Goal: Information Seeking & Learning: Check status

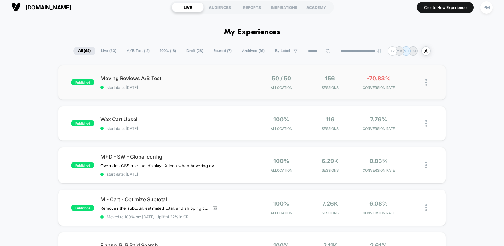
scroll to position [4, 0]
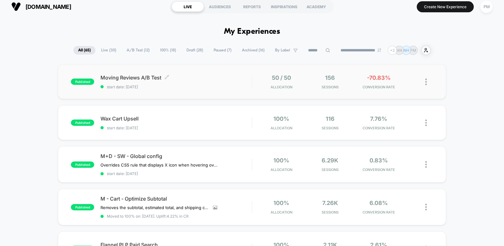
click at [204, 80] on span "Moving Reviews A/B Test Click to edit experience details" at bounding box center [176, 77] width 151 height 6
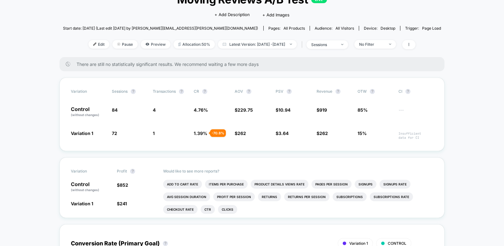
scroll to position [49, 0]
click at [145, 45] on span "Preview" at bounding box center [156, 44] width 30 height 9
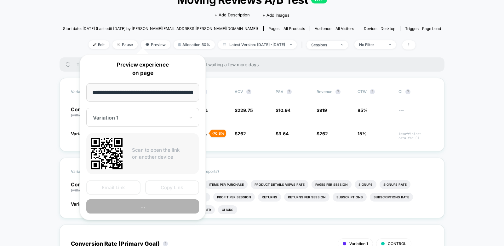
scroll to position [0, 40]
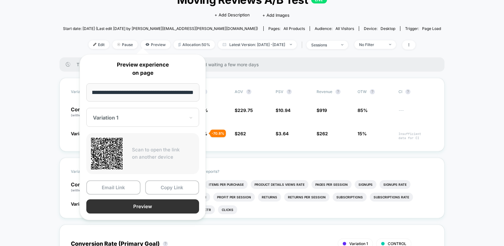
click at [158, 206] on button "Preview" at bounding box center [142, 206] width 113 height 14
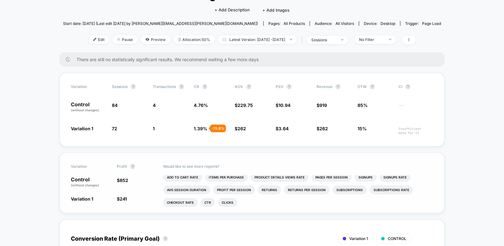
scroll to position [0, 0]
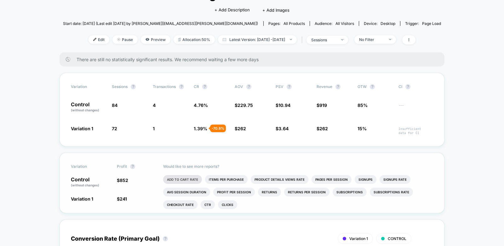
click at [189, 180] on li "Add To Cart Rate" at bounding box center [182, 179] width 39 height 9
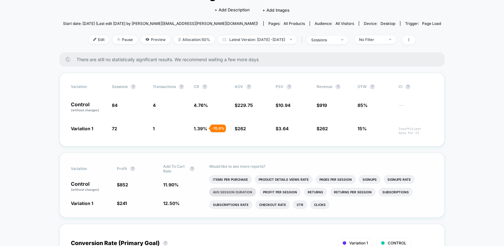
click at [235, 189] on li "Avg Session Duration" at bounding box center [232, 192] width 47 height 9
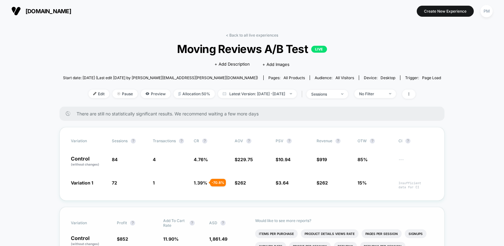
click at [239, 36] on link "< Back to all live experiences" at bounding box center [252, 35] width 52 height 5
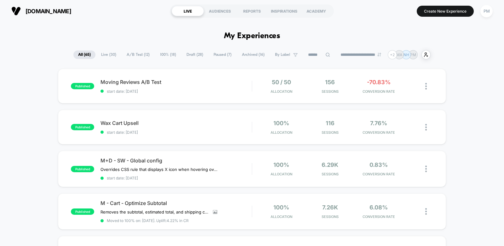
click at [109, 52] on span "Live ( 30 )" at bounding box center [108, 54] width 25 height 9
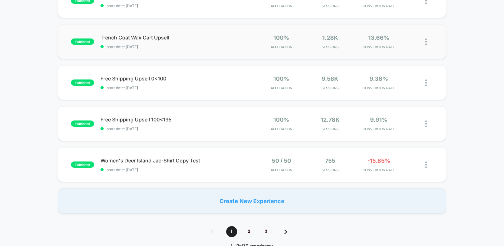
scroll to position [376, 0]
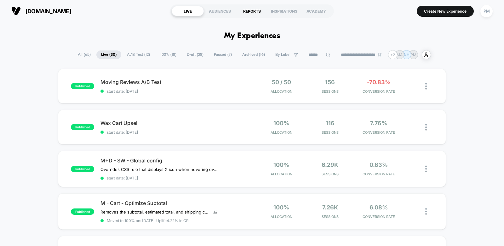
click at [258, 8] on div "REPORTS" at bounding box center [252, 11] width 32 height 10
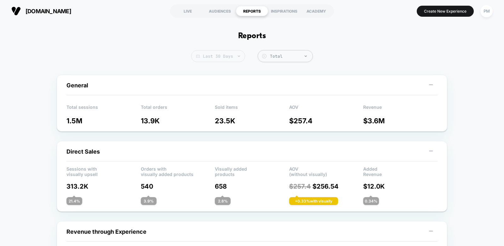
click at [220, 57] on span "Last 30 Days" at bounding box center [218, 56] width 54 height 12
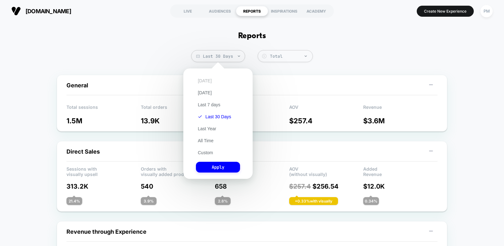
click at [202, 81] on button "Today" at bounding box center [205, 81] width 18 height 6
click at [218, 167] on button "Apply" at bounding box center [218, 167] width 44 height 11
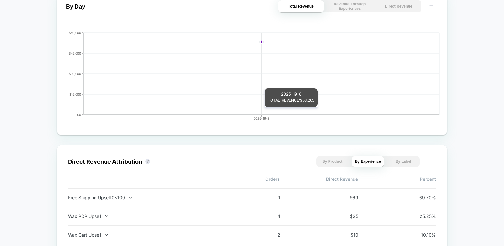
scroll to position [435, 0]
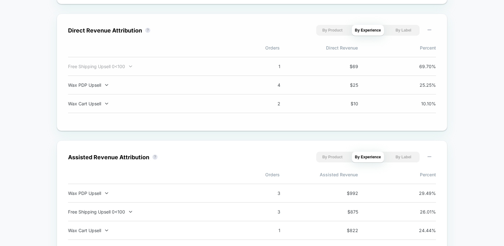
click at [138, 67] on div "Free Shipping Upsell 0<100" at bounding box center [151, 66] width 166 height 5
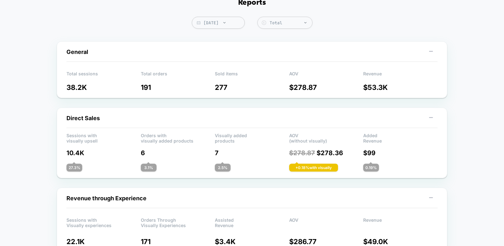
scroll to position [0, 0]
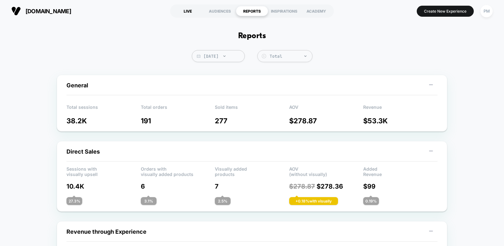
click at [186, 11] on div "LIVE" at bounding box center [188, 11] width 32 height 10
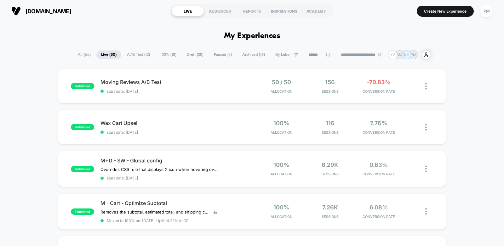
click at [132, 59] on div "**********" at bounding box center [252, 54] width 358 height 9
click at [131, 55] on span "A/B Test ( 12 )" at bounding box center [138, 54] width 32 height 9
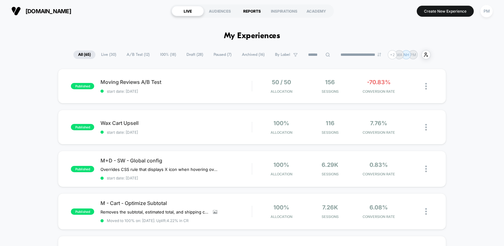
click at [250, 9] on div "REPORTS" at bounding box center [252, 11] width 32 height 10
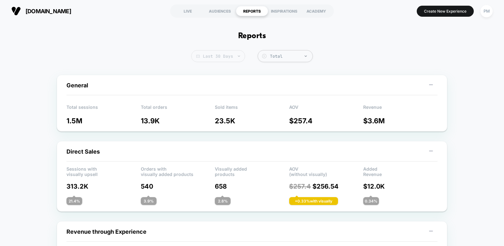
click at [223, 52] on span "Last 30 Days" at bounding box center [218, 56] width 54 height 12
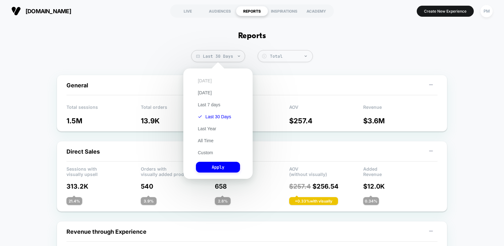
click at [202, 78] on button "Today" at bounding box center [205, 81] width 18 height 6
click at [206, 170] on button "Apply" at bounding box center [218, 167] width 44 height 11
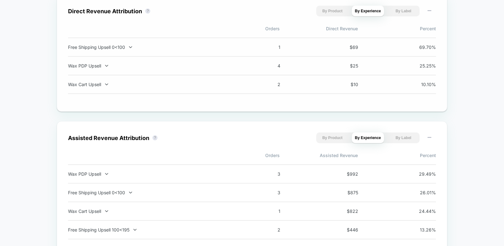
scroll to position [393, 0]
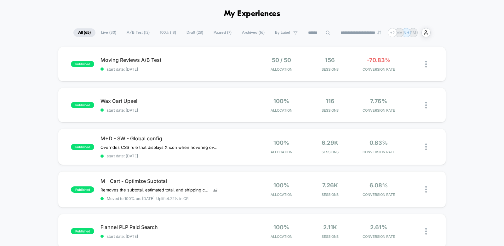
scroll to position [25, 0]
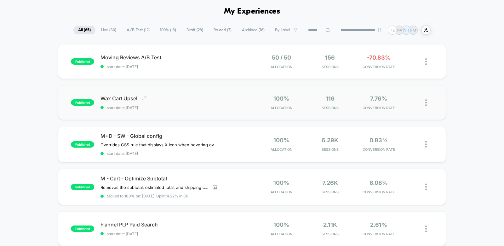
click at [211, 104] on div "Wax Cart Upsell Click to edit experience details Click to edit experience detai…" at bounding box center [176, 102] width 151 height 15
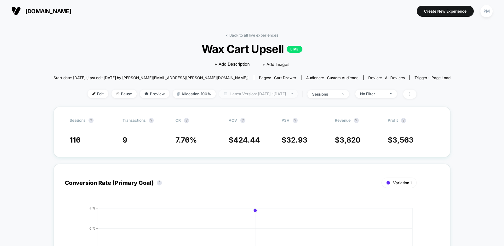
click at [241, 92] on span "Latest Version: Aug 20, 2025 - Aug 20, 2025" at bounding box center [258, 94] width 79 height 9
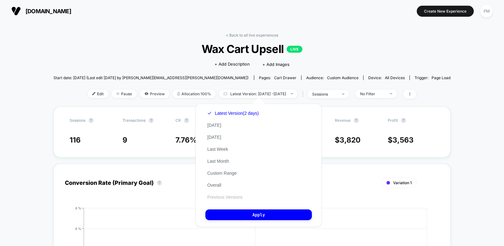
click at [227, 198] on button "Previous Versions" at bounding box center [225, 197] width 39 height 6
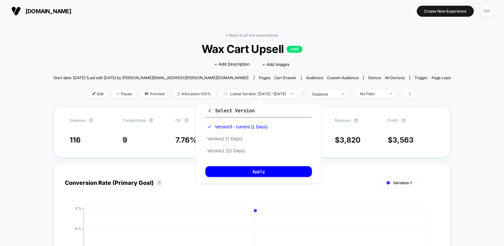
click at [191, 62] on div "Click to edit experience details + Add Description + Add Images" at bounding box center [252, 63] width 238 height 17
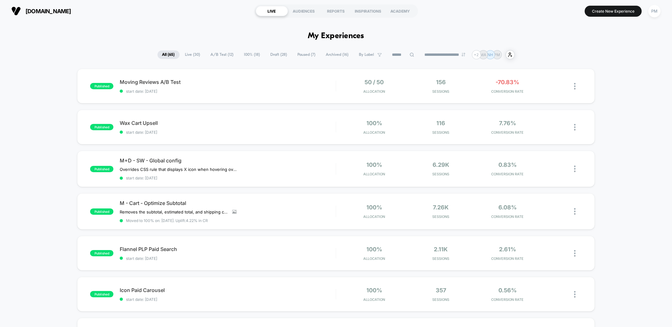
click at [282, 54] on span "Draft ( 28 )" at bounding box center [279, 54] width 26 height 9
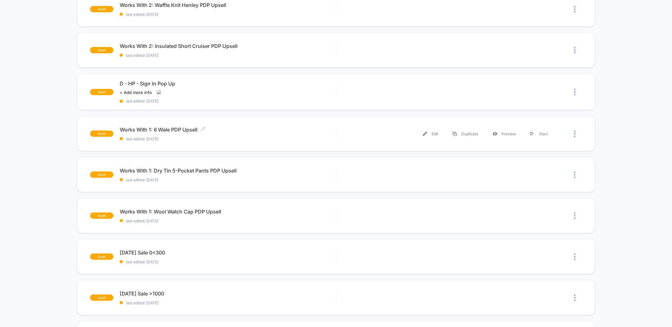
scroll to position [161, 0]
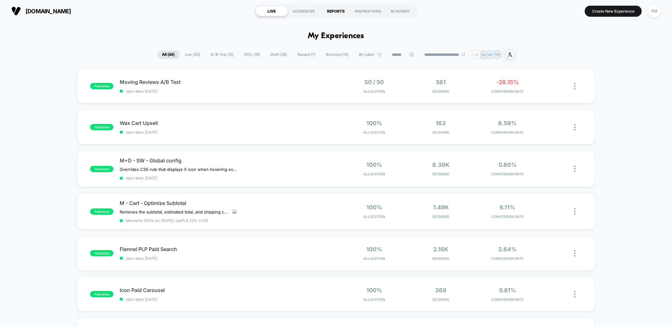
click at [340, 15] on div "REPORTS" at bounding box center [336, 11] width 32 height 10
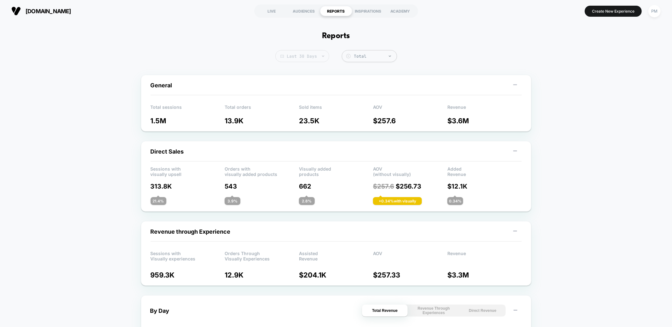
click at [313, 52] on span "Last 30 Days" at bounding box center [303, 56] width 54 height 12
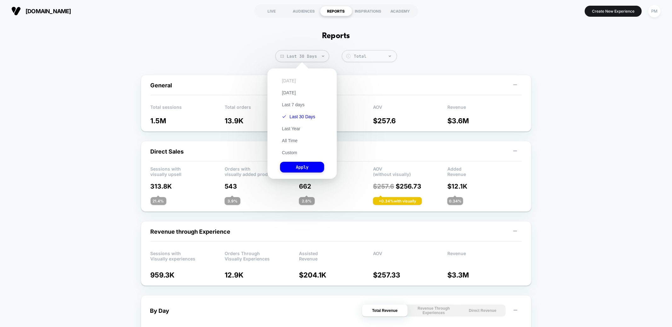
click at [288, 82] on button "[DATE]" at bounding box center [289, 81] width 18 height 6
click at [300, 168] on button "Apply" at bounding box center [302, 167] width 44 height 11
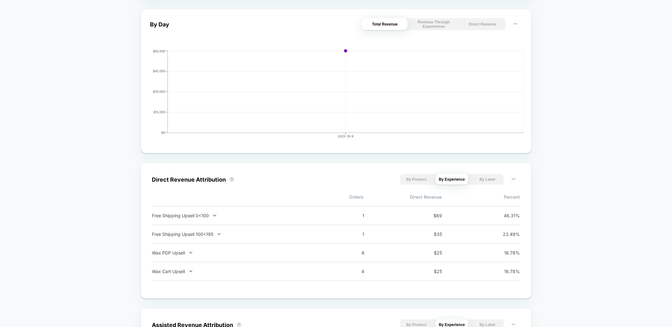
scroll to position [297, 0]
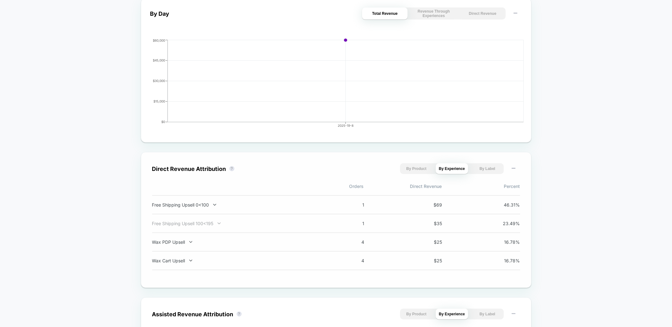
click at [212, 223] on div "Free Shipping Upsell 100<195" at bounding box center [235, 223] width 166 height 5
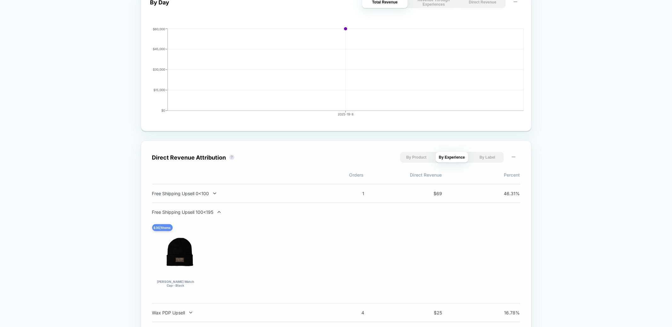
scroll to position [308, 0]
click at [215, 212] on div "Free Shipping Upsell 100<195" at bounding box center [235, 212] width 166 height 5
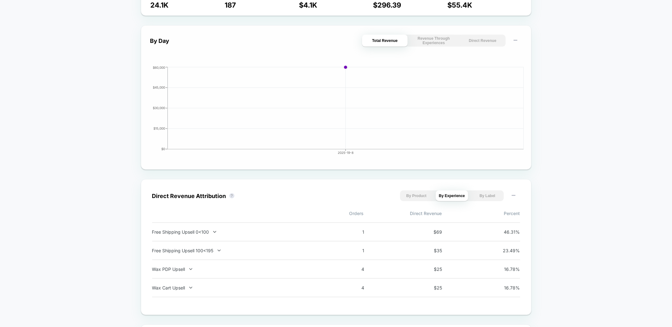
scroll to position [0, 0]
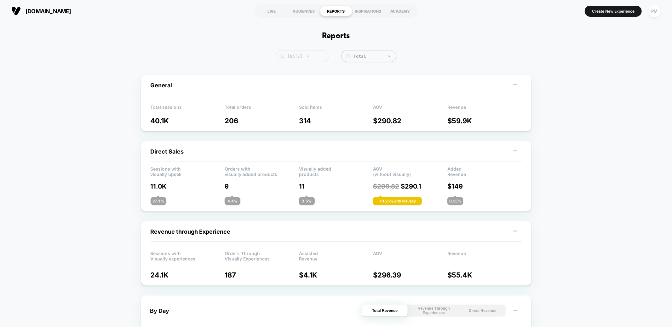
click at [301, 55] on span "[DATE]" at bounding box center [302, 56] width 53 height 12
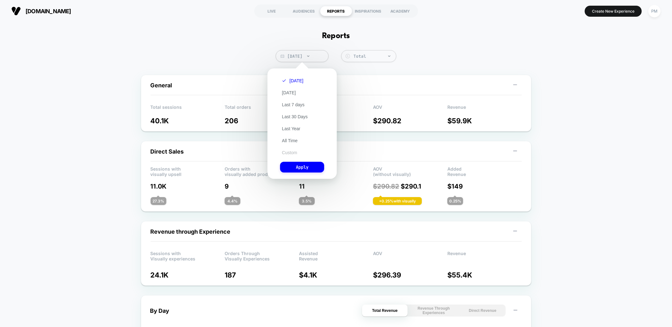
click at [287, 151] on button "Custom" at bounding box center [289, 153] width 19 height 6
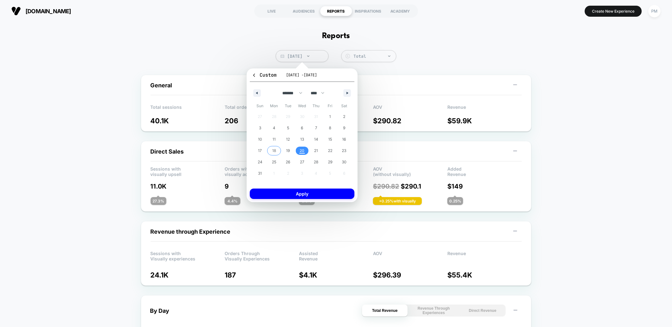
click at [273, 151] on span "18" at bounding box center [274, 150] width 4 height 11
click at [299, 151] on span "20" at bounding box center [302, 151] width 14 height 8
click at [311, 192] on button "Apply" at bounding box center [302, 194] width 105 height 10
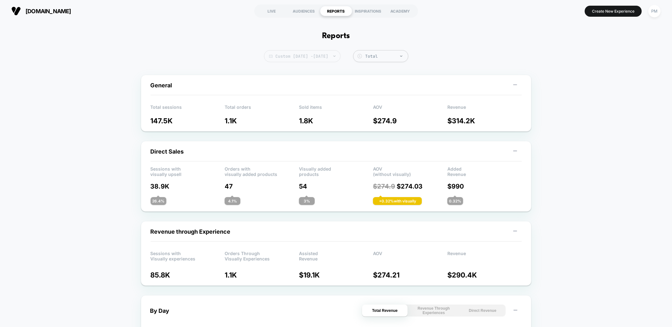
click at [323, 55] on span "Custom [DATE] - [DATE]" at bounding box center [302, 56] width 77 height 12
select select "*"
select select "****"
